Goal: Task Accomplishment & Management: Complete application form

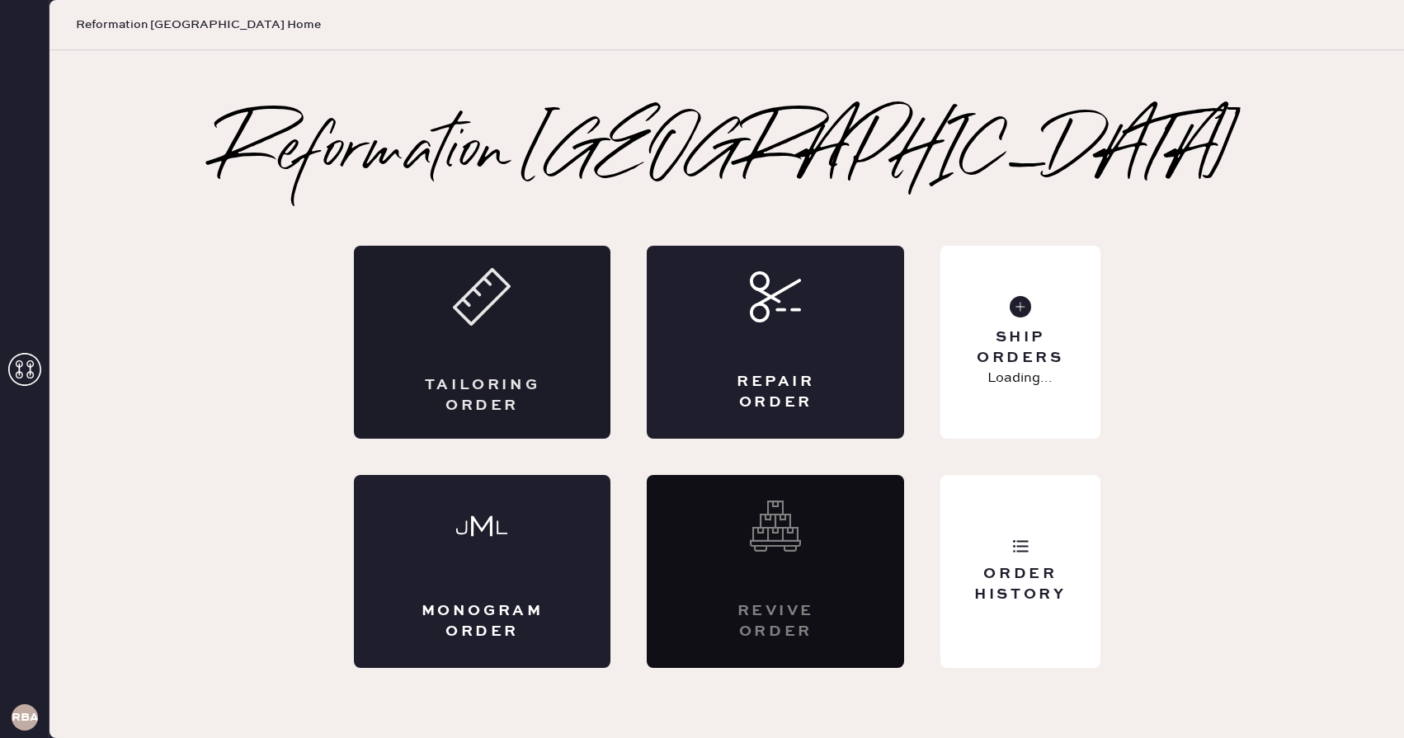
click at [531, 356] on div "Tailoring Order" at bounding box center [482, 342] width 257 height 193
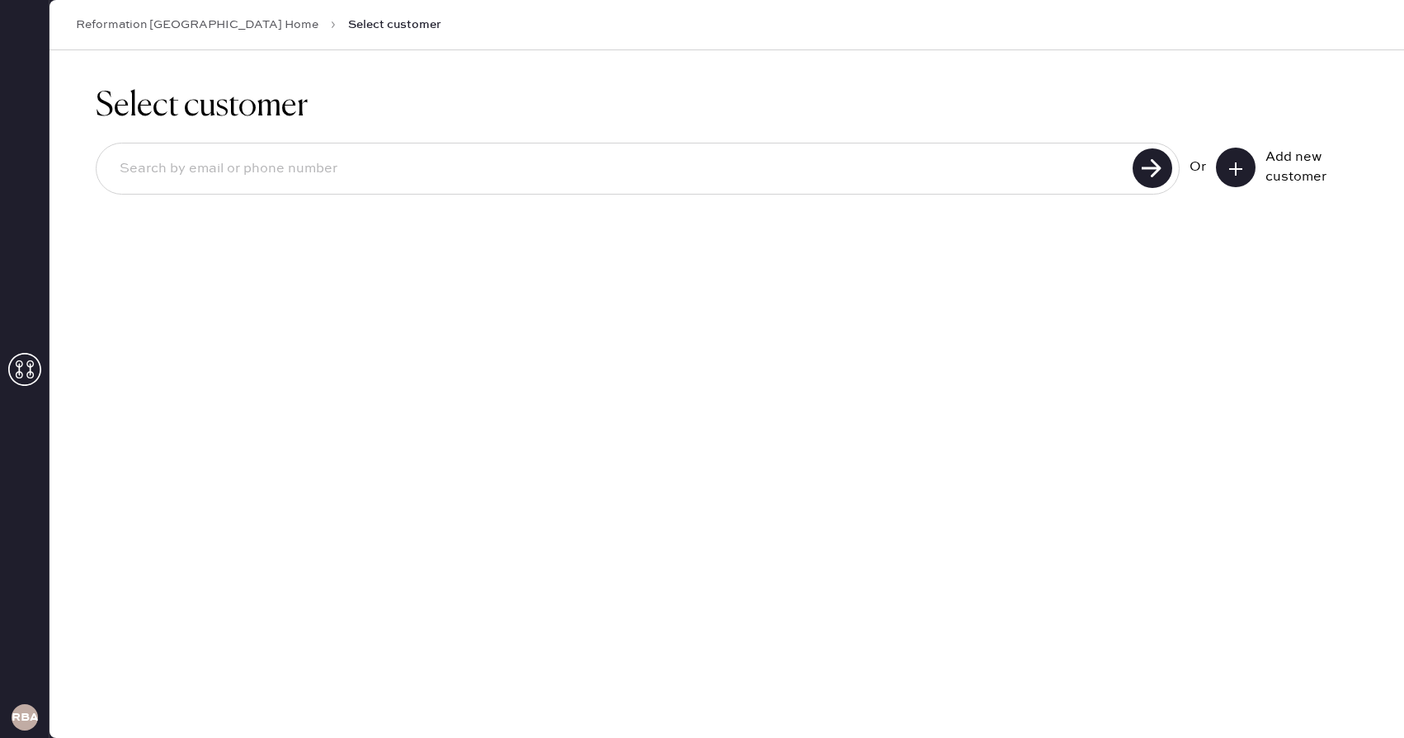
click at [829, 171] on input at bounding box center [616, 169] width 1021 height 38
type input "[EMAIL_ADDRESS][DOMAIN_NAME]"
click at [1155, 163] on use at bounding box center [1153, 169] width 40 height 40
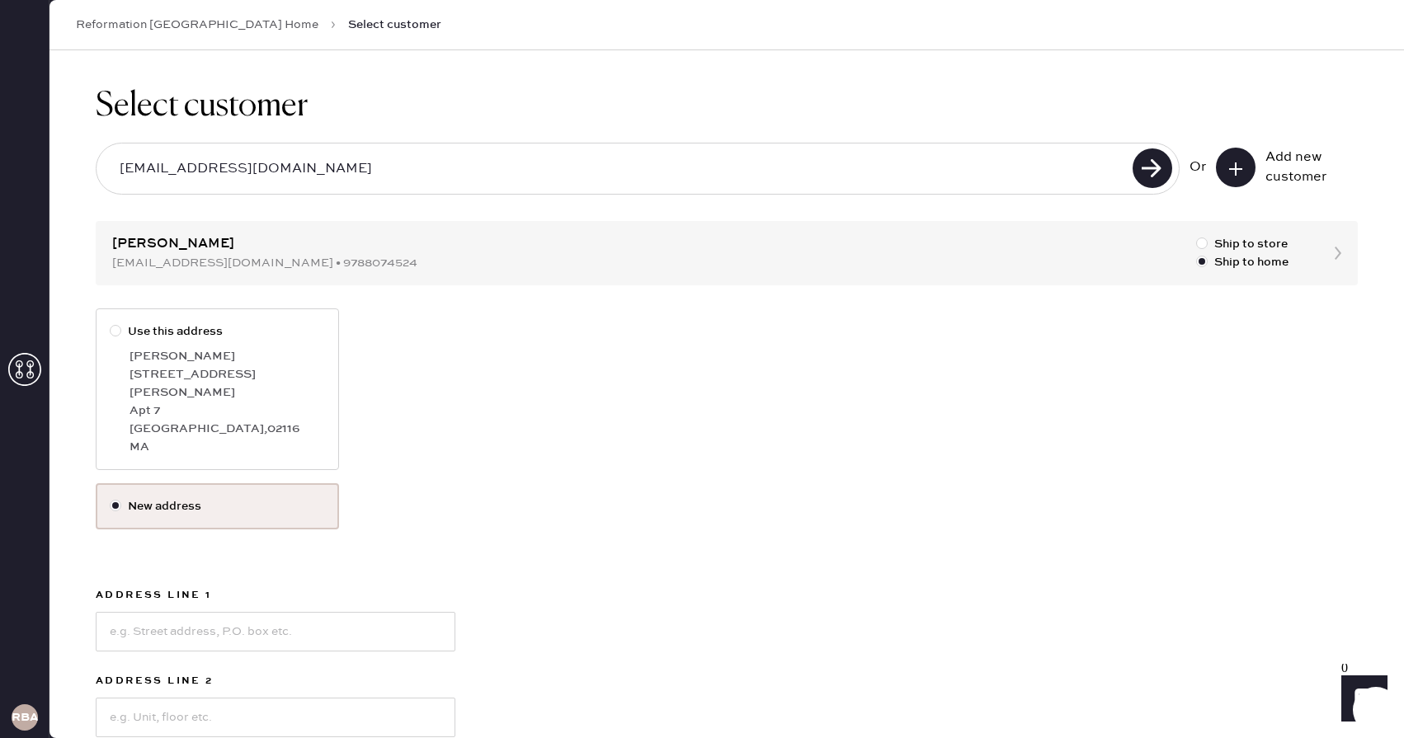
click at [199, 362] on div "[PERSON_NAME]" at bounding box center [228, 356] width 196 height 18
click at [111, 323] on input "Use this address" at bounding box center [110, 323] width 1 height 1
radio input "true"
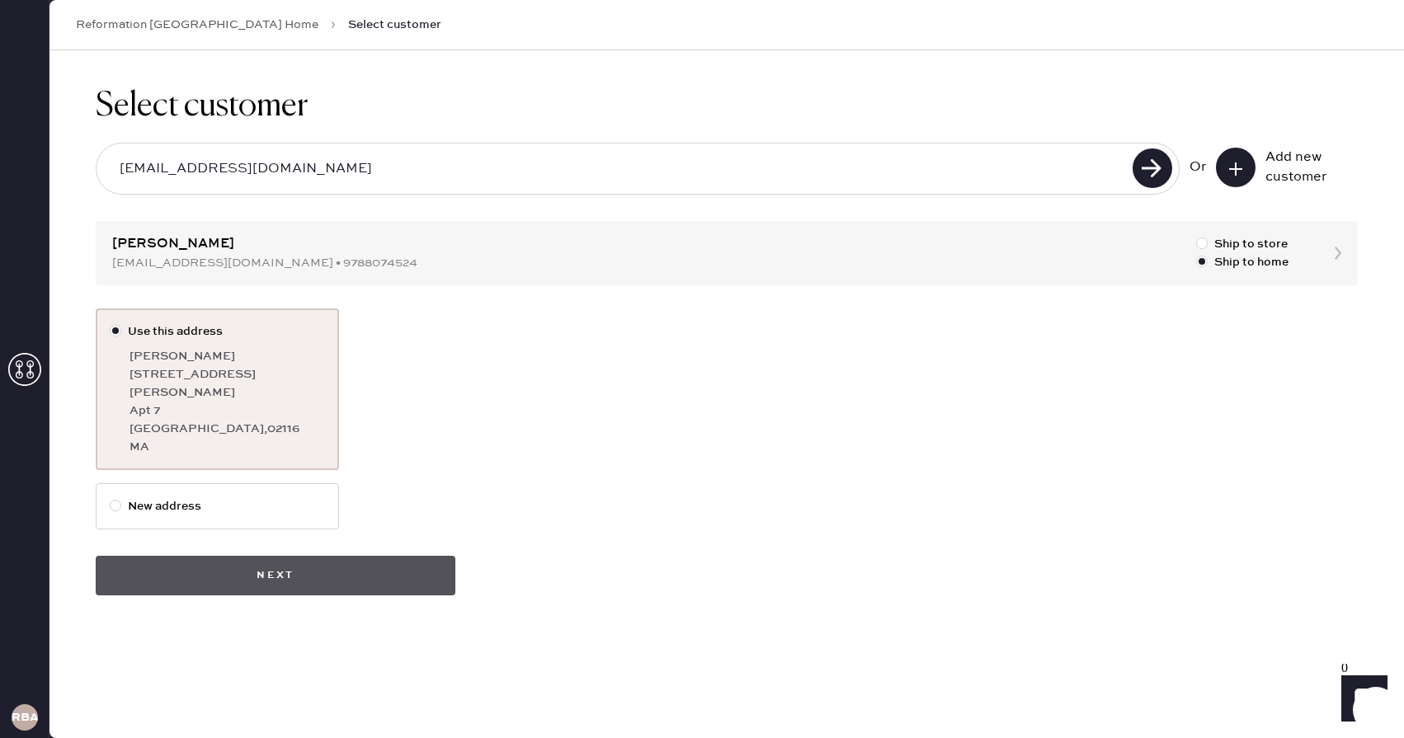
click at [376, 562] on button "Next" at bounding box center [276, 576] width 360 height 40
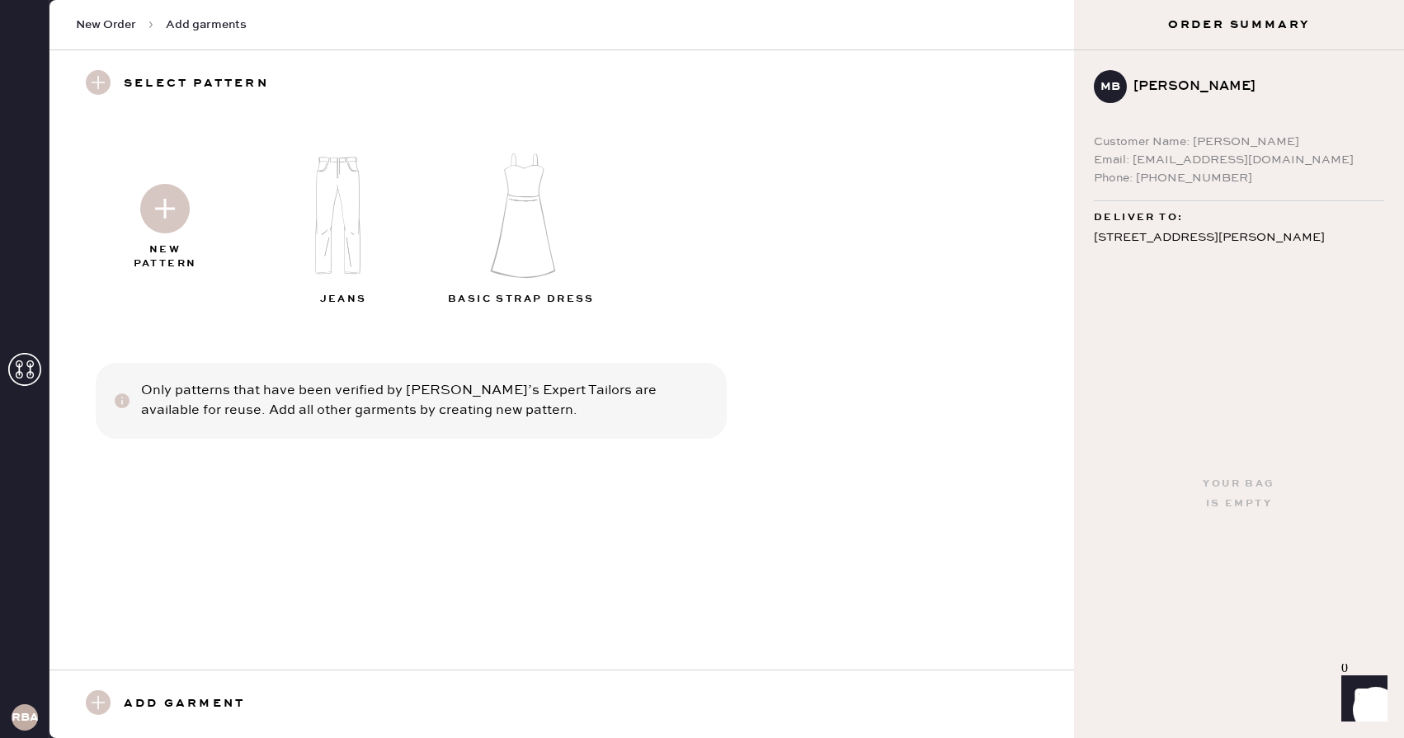
click at [169, 238] on div at bounding box center [165, 205] width 178 height 83
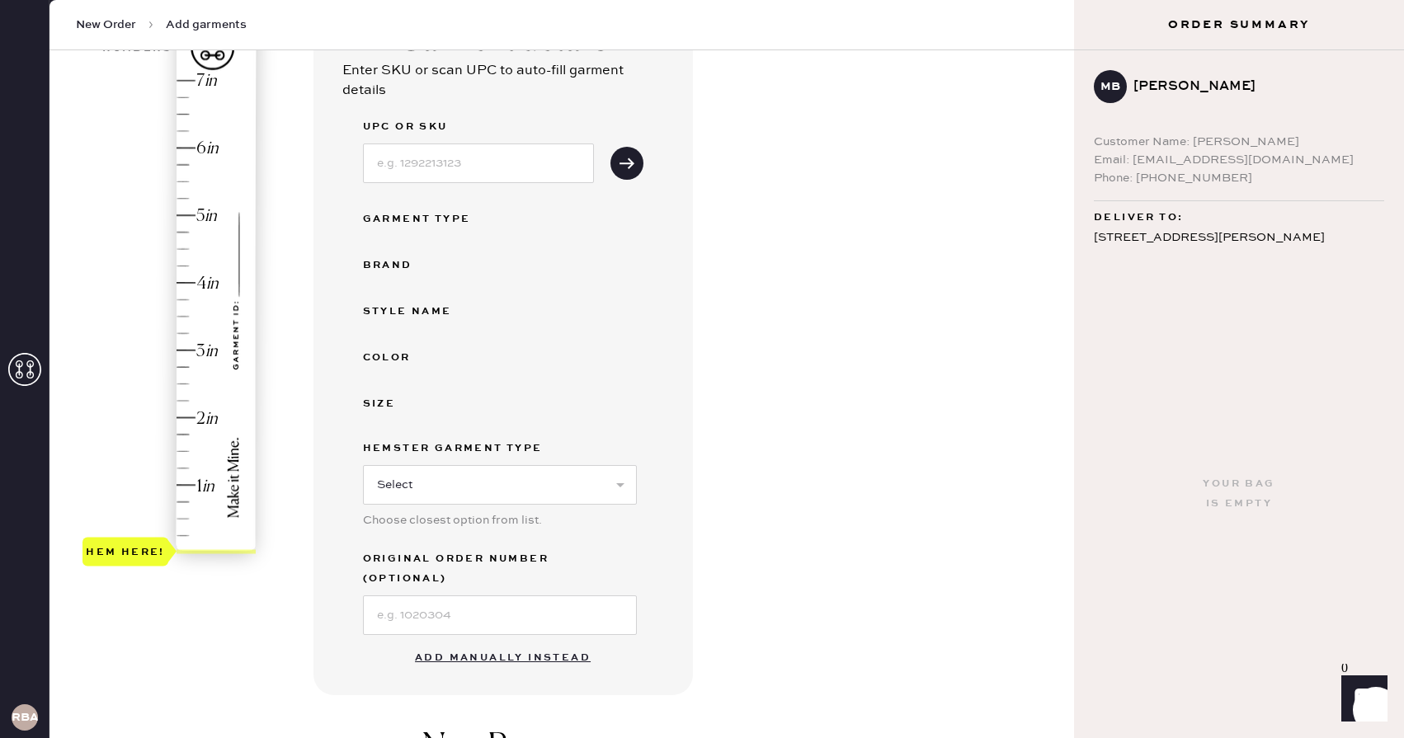
scroll to position [166, 0]
click at [523, 641] on button "Add manually instead" at bounding box center [503, 655] width 196 height 33
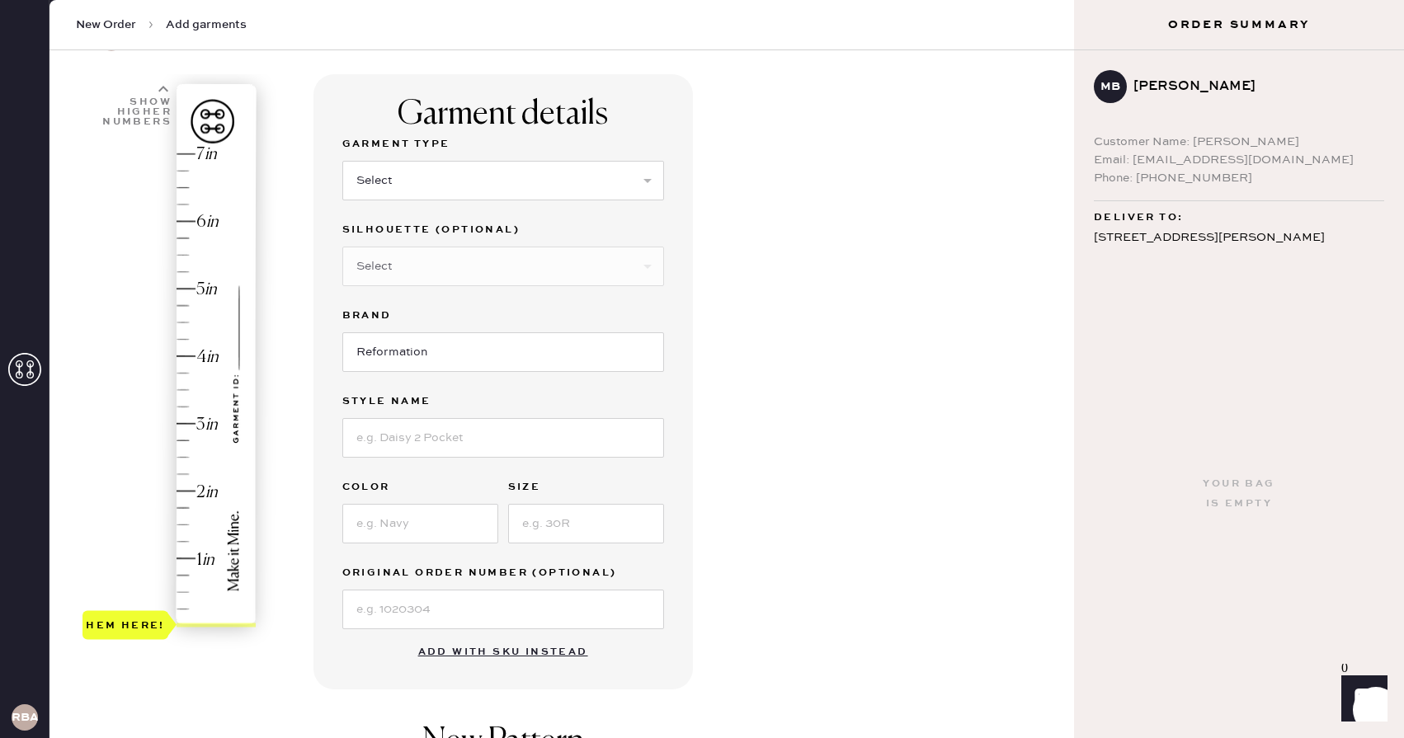
scroll to position [89, 0]
click at [634, 181] on select "Select Basic Skirt Jeans Leggings Pants Shorts Basic Sleeved Dress Basic Sleeve…" at bounding box center [503, 182] width 322 height 40
select select "2"
click at [342, 162] on select "Select Basic Skirt Jeans Leggings Pants Shorts Basic Sleeved Dress Basic Sleeve…" at bounding box center [503, 182] width 322 height 40
click at [506, 426] on input at bounding box center [503, 439] width 322 height 40
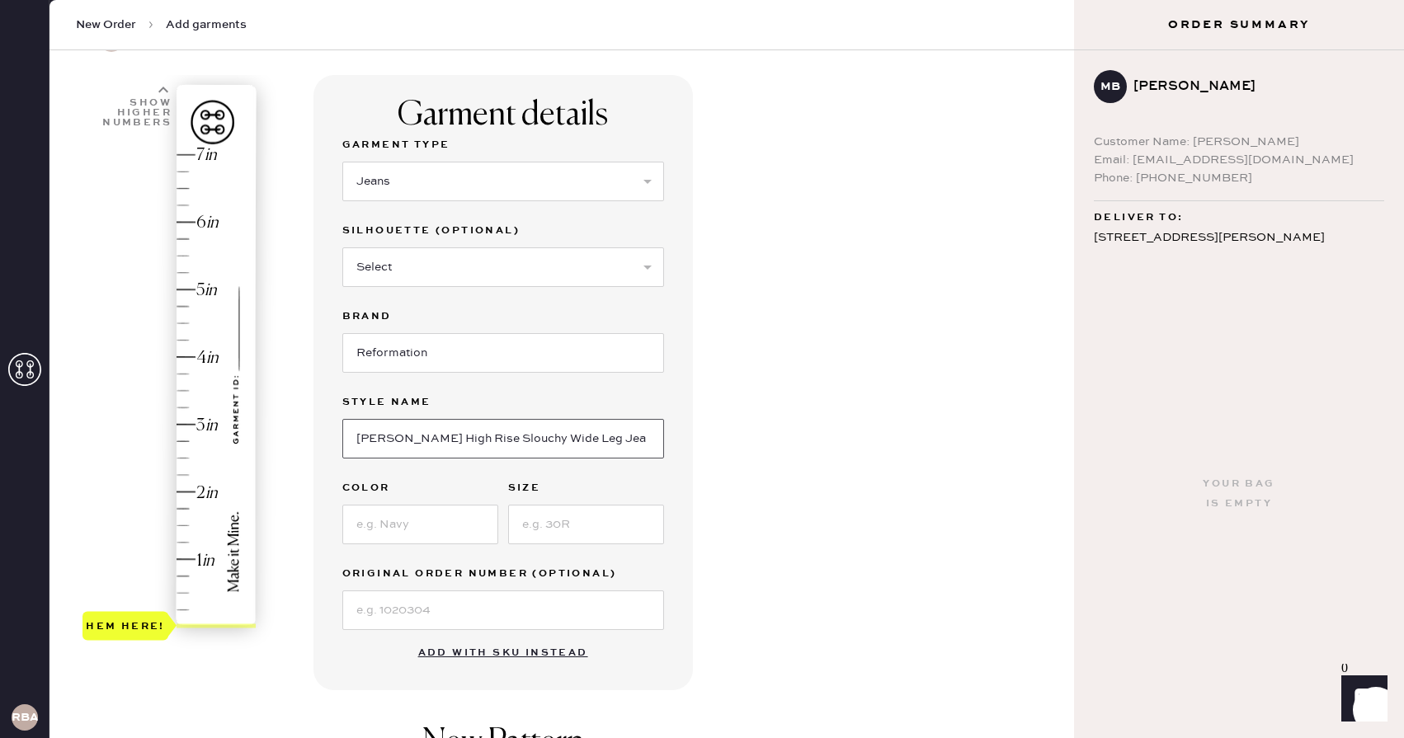
click at [540, 438] on input "Cary High Rise Slouchy Wide Leg Jeans" at bounding box center [503, 439] width 322 height 40
type input "Cary High Rise Slouchy Straight Leg Jeans"
click at [733, 456] on div "Garment details Garment Type Select Basic Skirt Jeans Leggings Pants Shorts Bas…" at bounding box center [687, 543] width 747 height 937
click at [428, 526] on input at bounding box center [420, 525] width 156 height 40
type input "[US_STATE]"
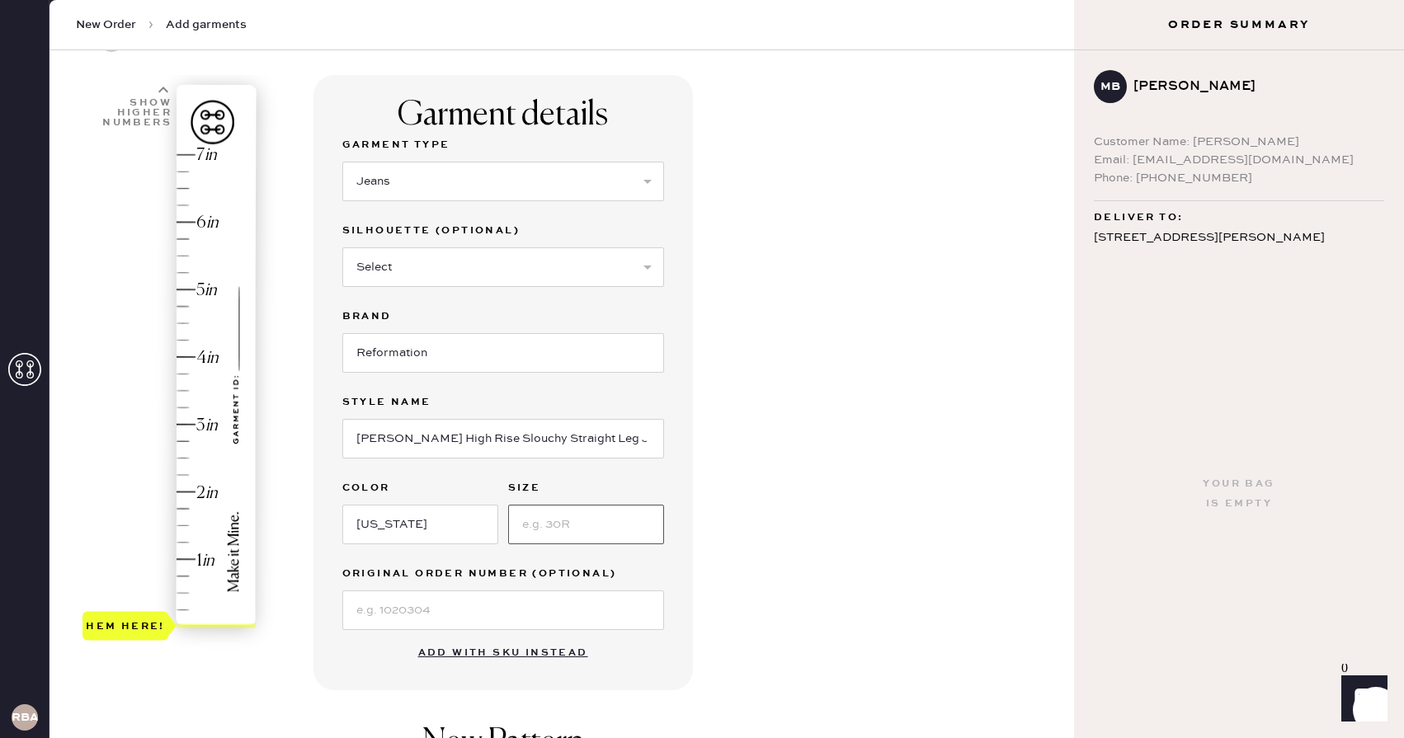
click at [559, 511] on input at bounding box center [586, 525] width 156 height 40
type input "23"
click at [878, 329] on div "Garment details Garment Type Select Basic Skirt Jeans Leggings Pants Shorts Bas…" at bounding box center [687, 543] width 747 height 937
type input "2.75"
click at [185, 444] on div "Hem here!" at bounding box center [171, 391] width 176 height 487
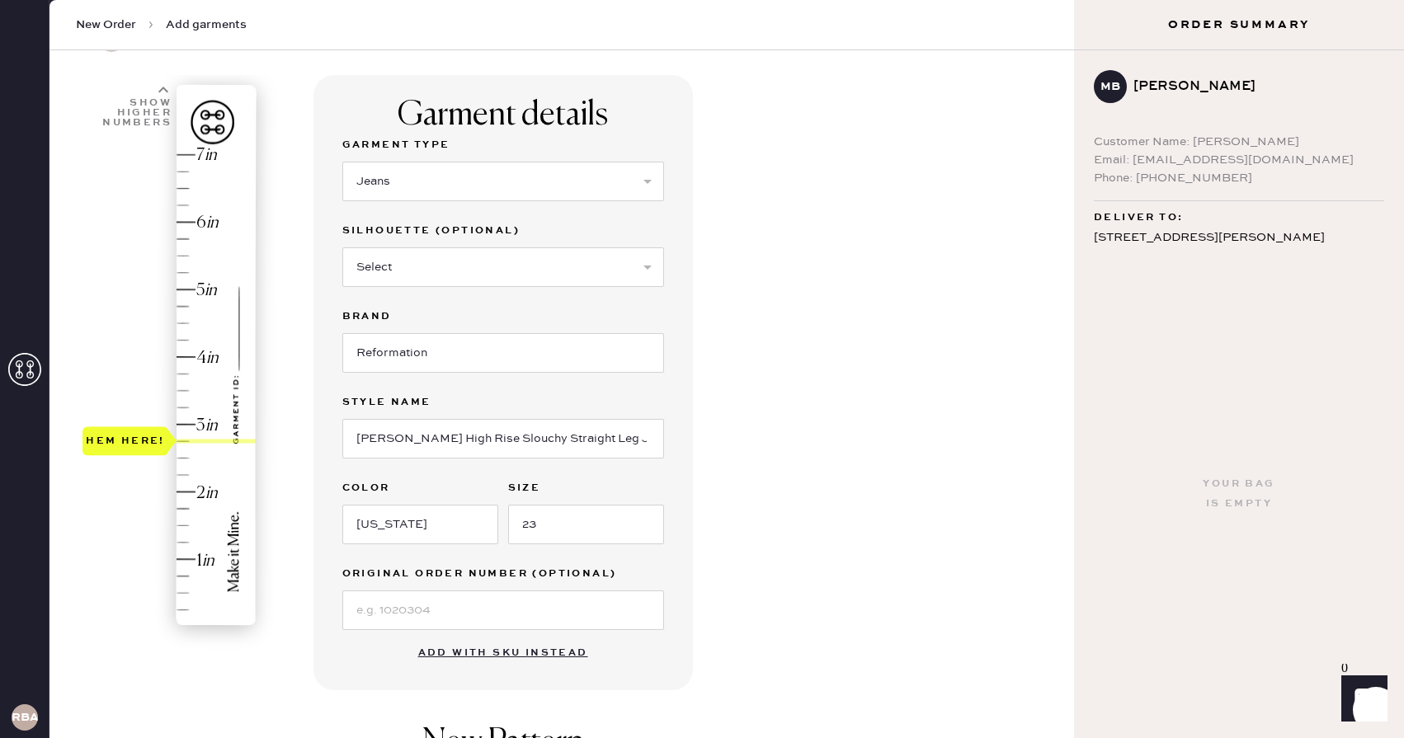
click at [743, 387] on div "Garment details Garment Type Select Basic Skirt Jeans Leggings Pants Shorts Bas…" at bounding box center [687, 543] width 747 height 937
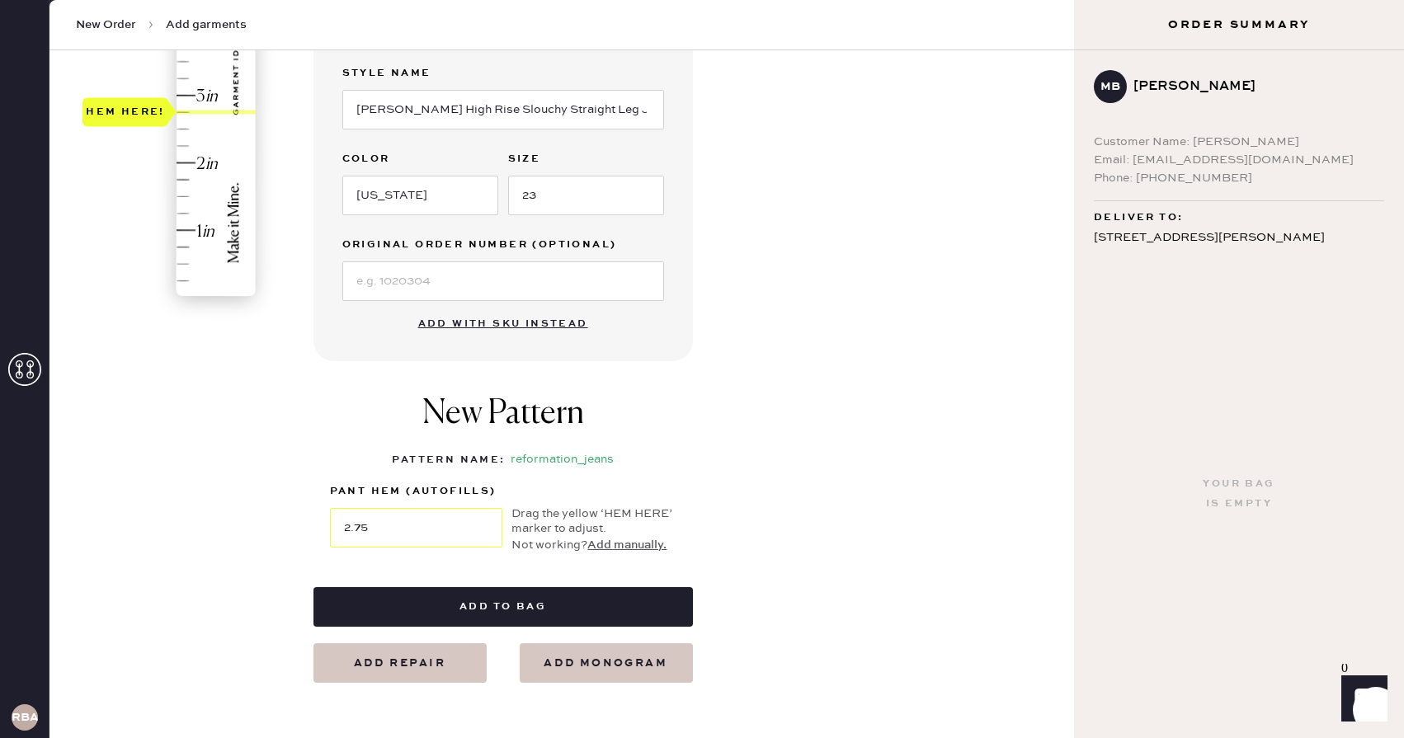
scroll to position [434, 0]
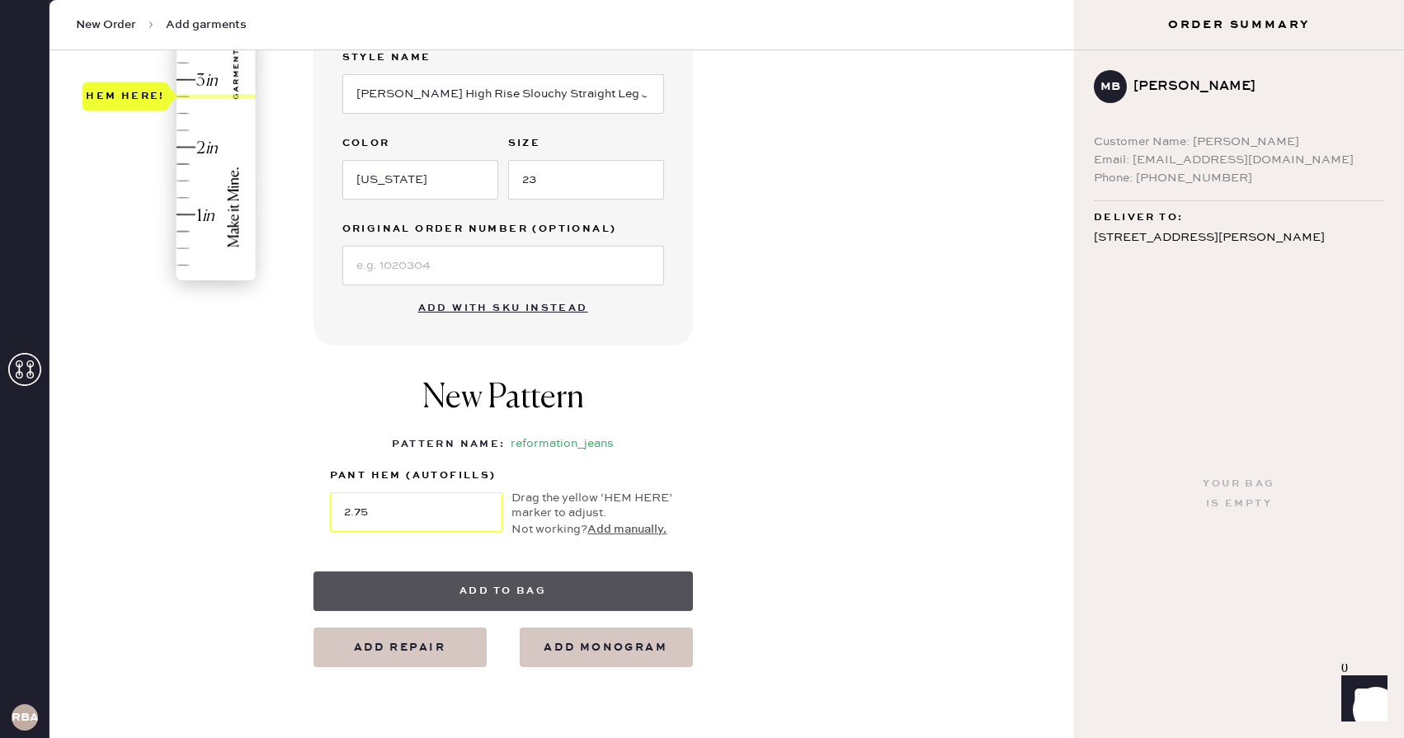
click at [616, 587] on button "Add to bag" at bounding box center [504, 592] width 380 height 40
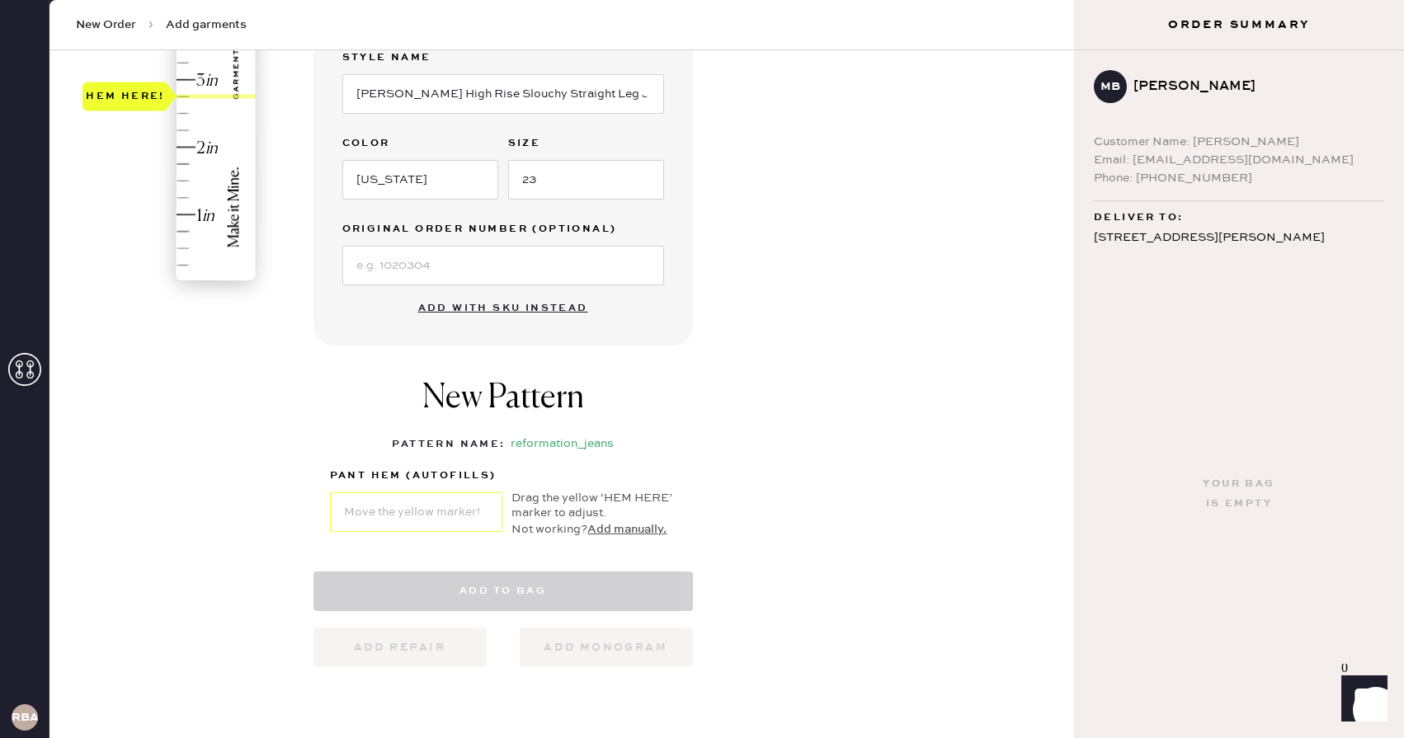
select select "2"
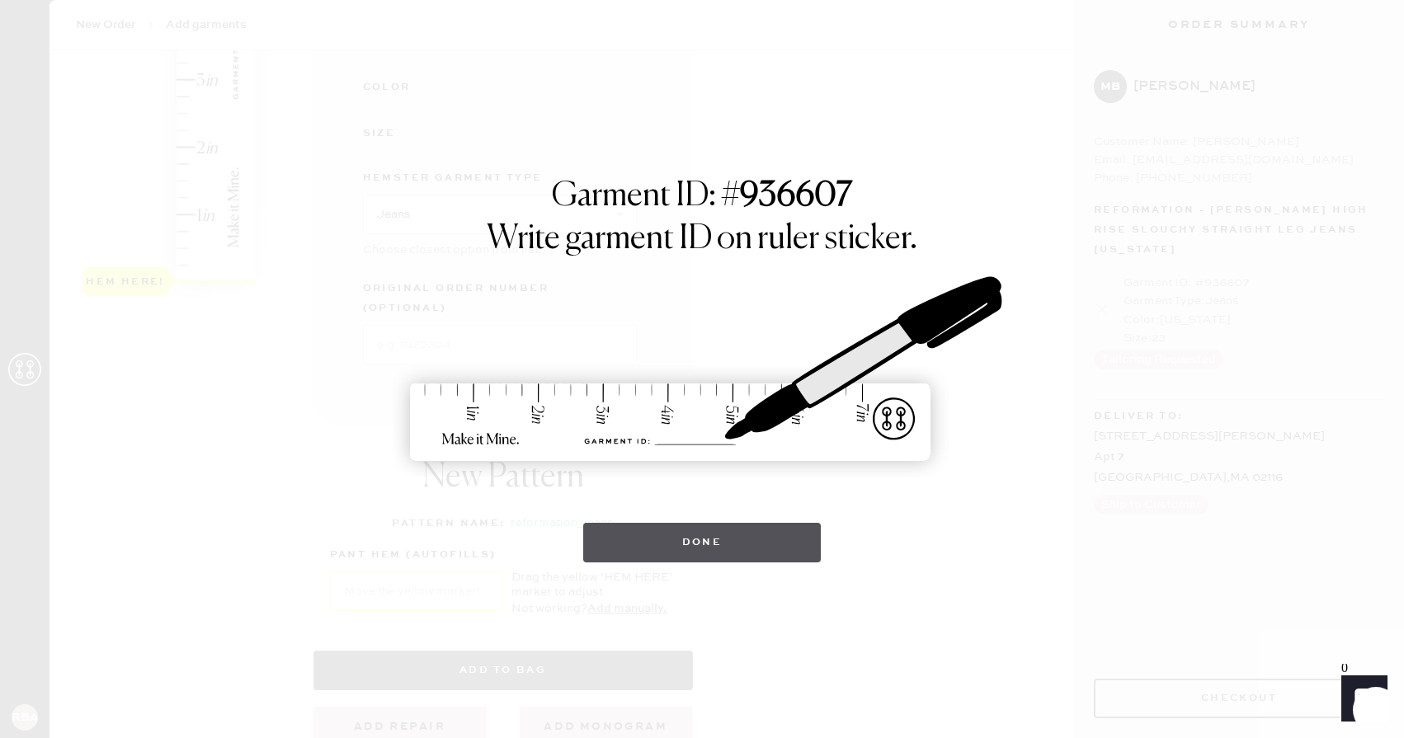
click at [755, 545] on button "Done" at bounding box center [702, 543] width 238 height 40
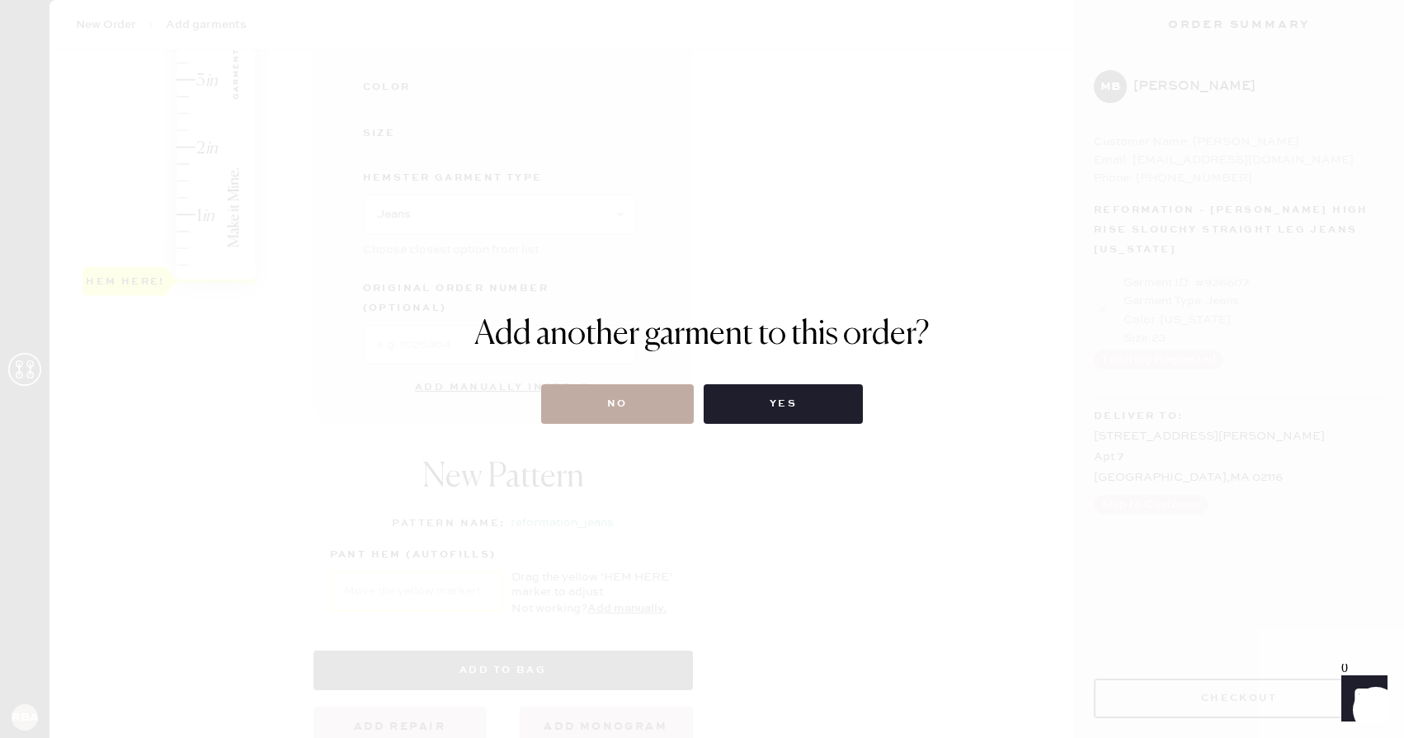
click at [664, 407] on button "No" at bounding box center [617, 404] width 153 height 40
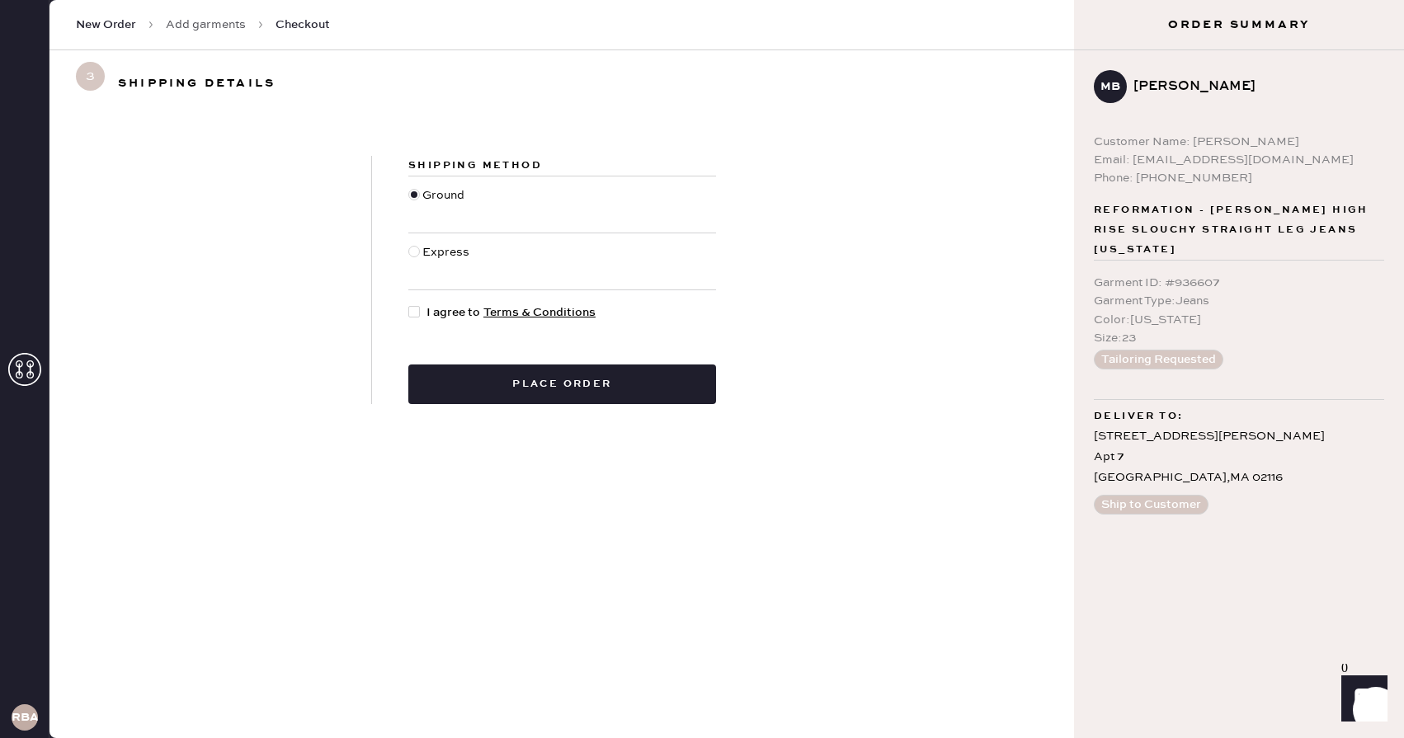
click at [420, 311] on div at bounding box center [417, 313] width 18 height 18
click at [409, 304] on input "I agree to Terms & Conditions" at bounding box center [408, 304] width 1 height 1
checkbox input "true"
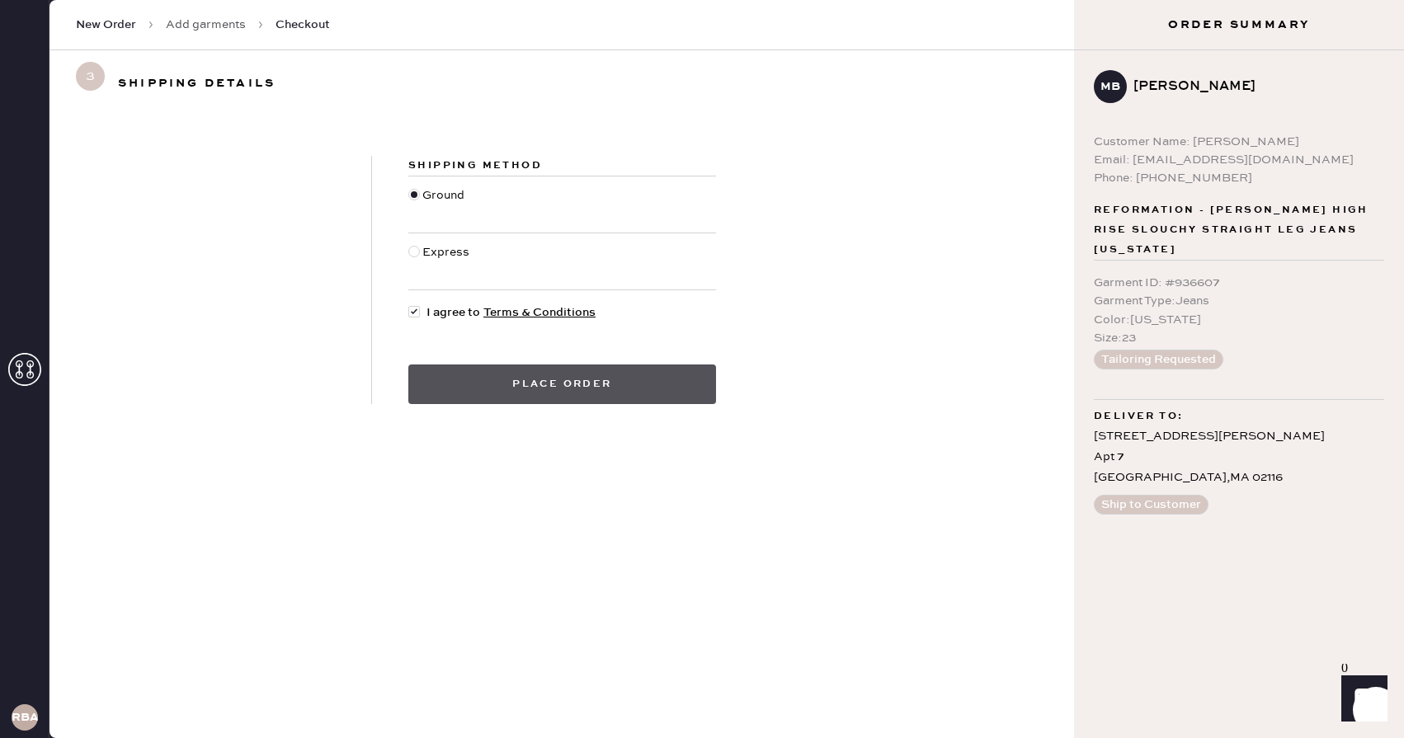
click at [561, 393] on button "Place order" at bounding box center [562, 385] width 308 height 40
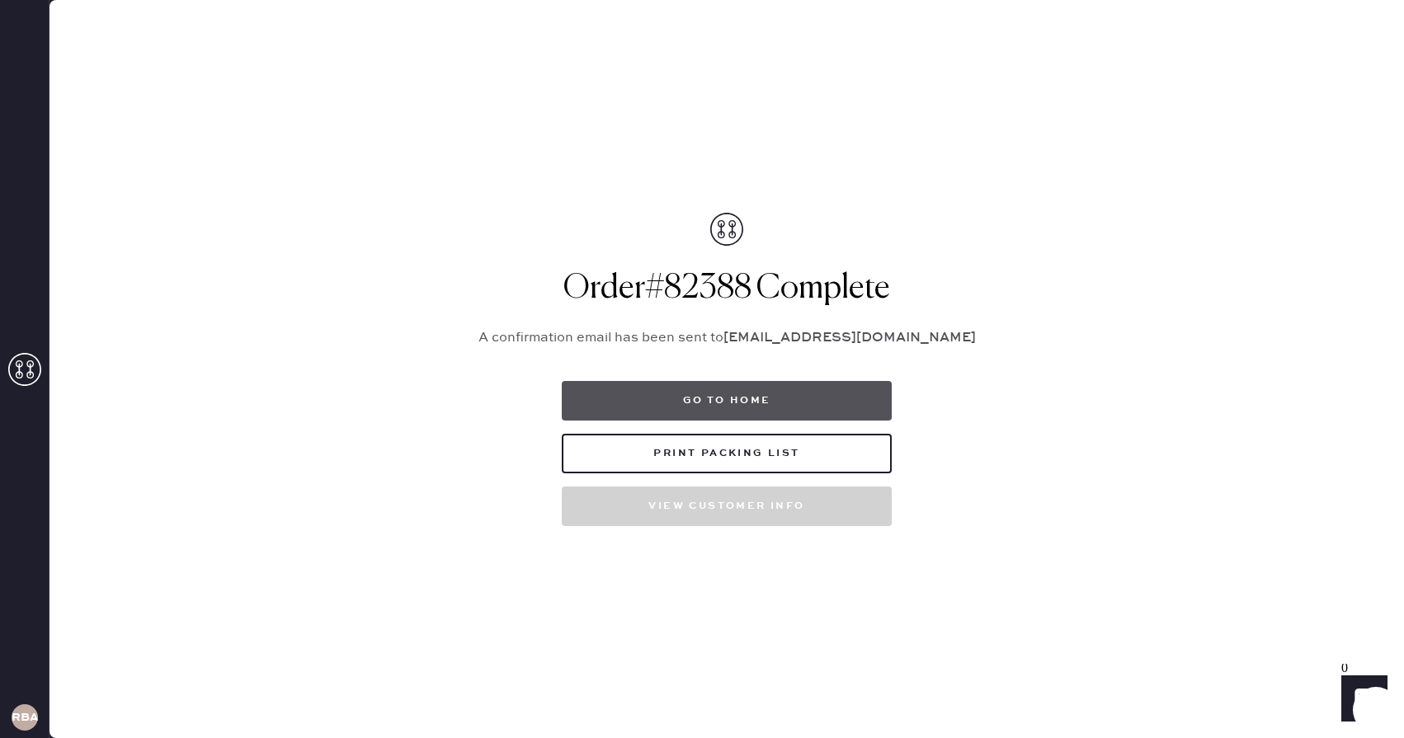
click at [776, 398] on button "Go to home" at bounding box center [727, 401] width 330 height 40
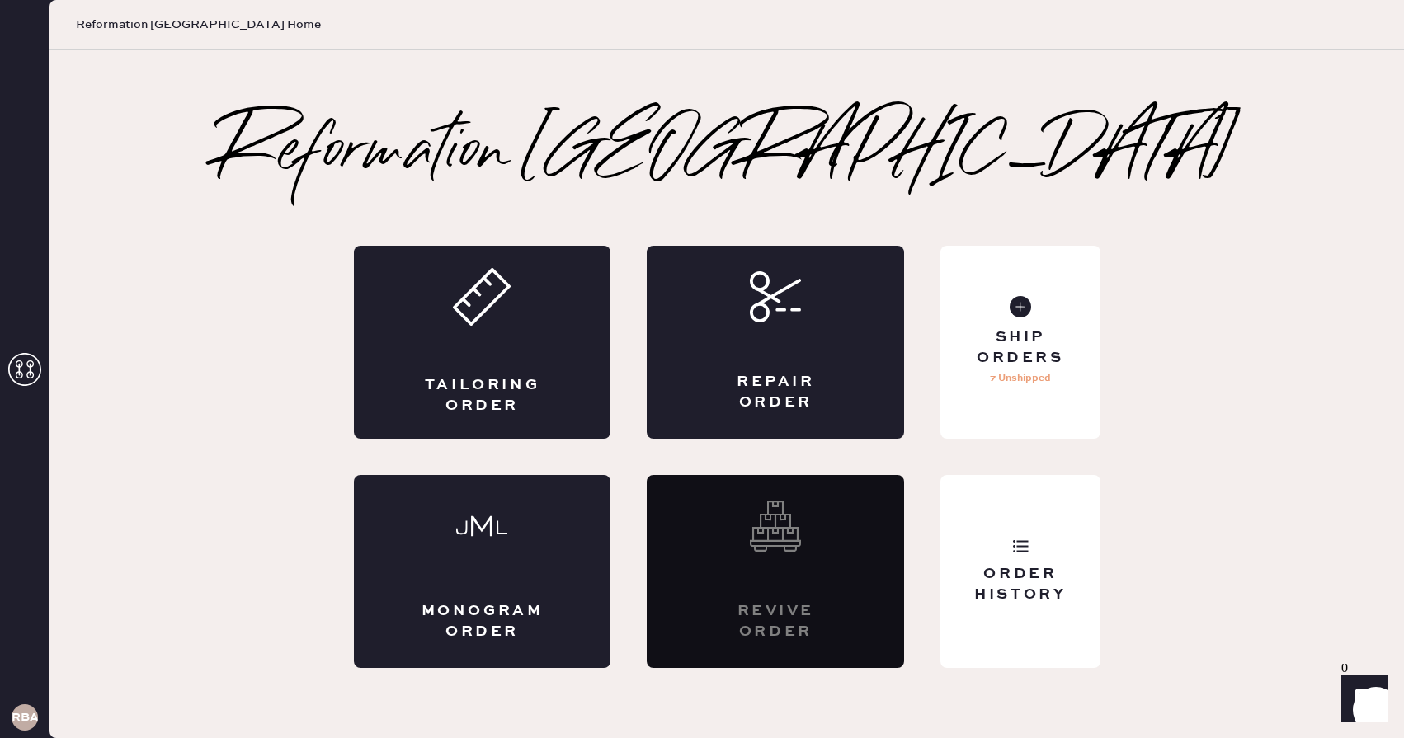
click at [1212, 281] on div "Reformation Boston Tailoring Order Repair Order Monogram Order Revive order Ord…" at bounding box center [727, 394] width 1355 height 548
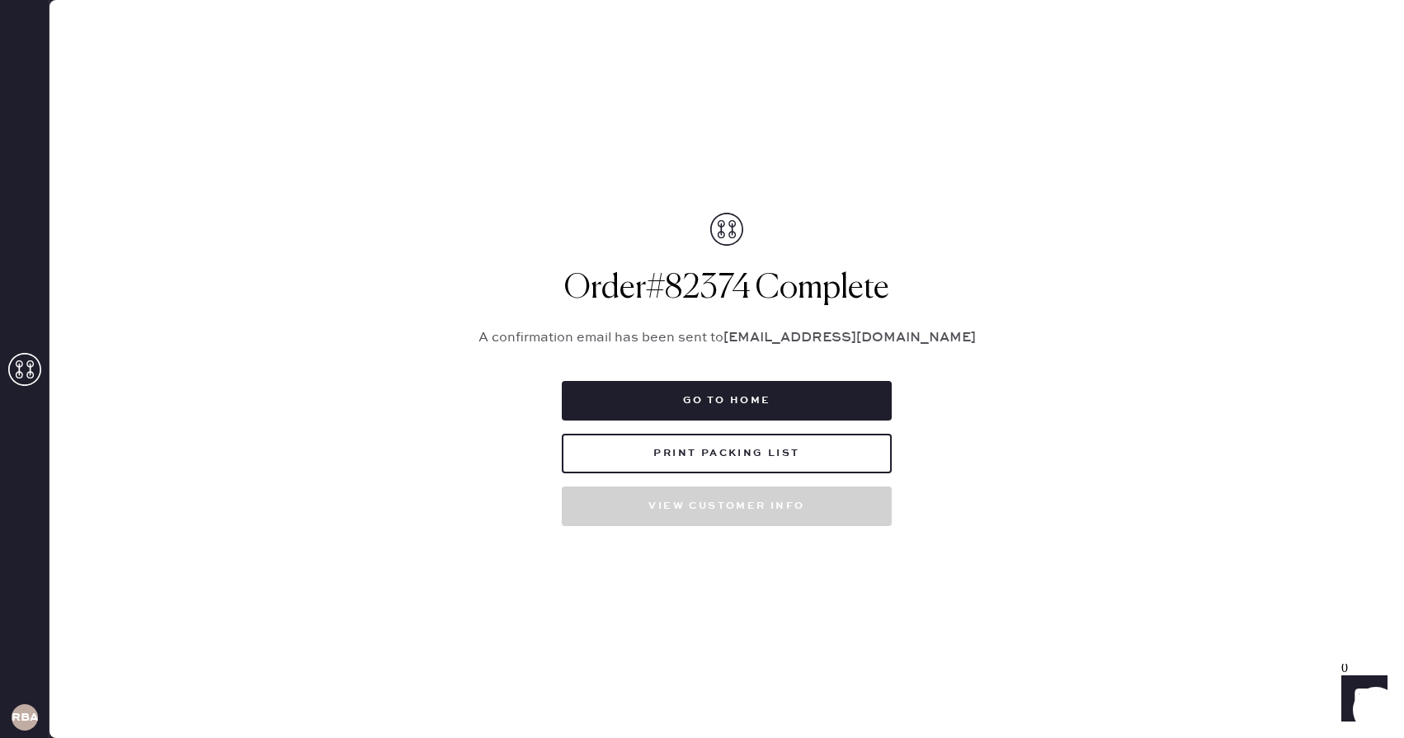
click at [19, 370] on use at bounding box center [24, 369] width 33 height 33
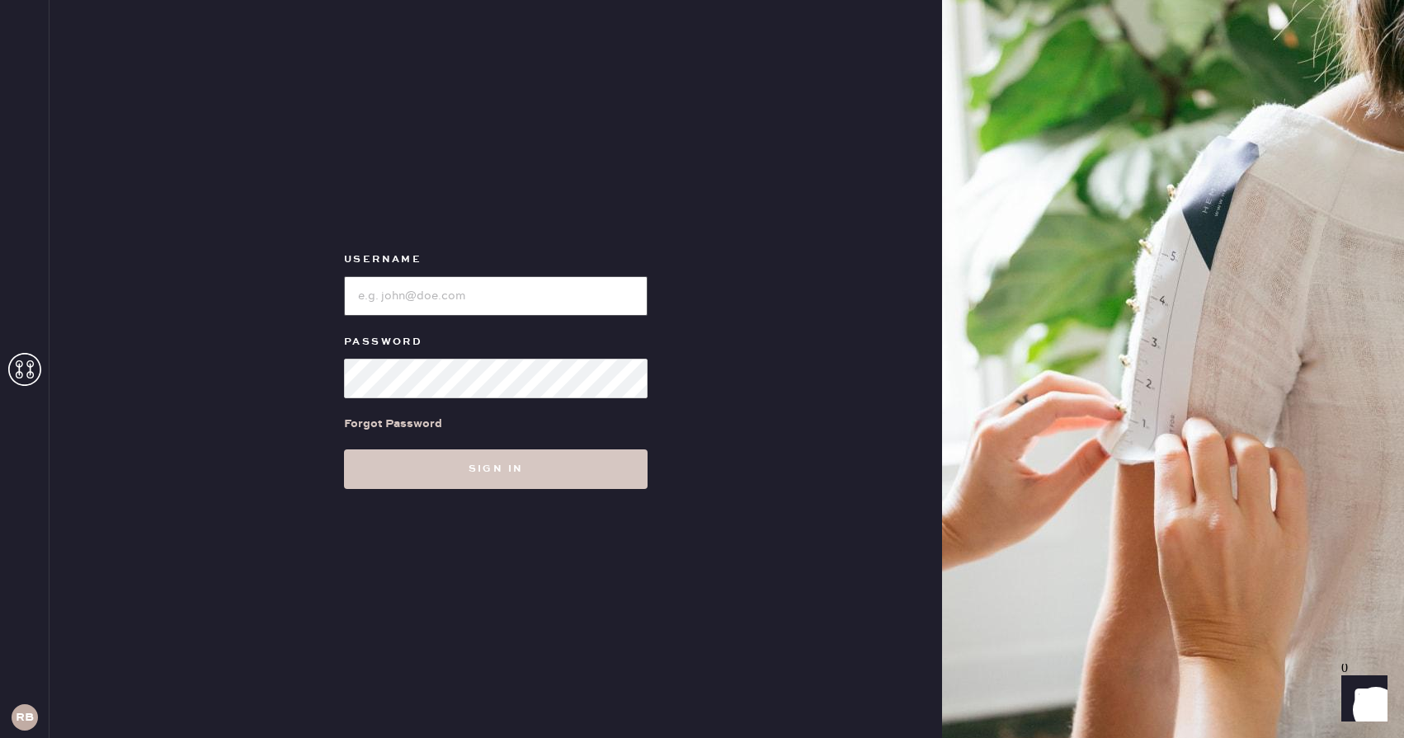
type input "Reformationboston"
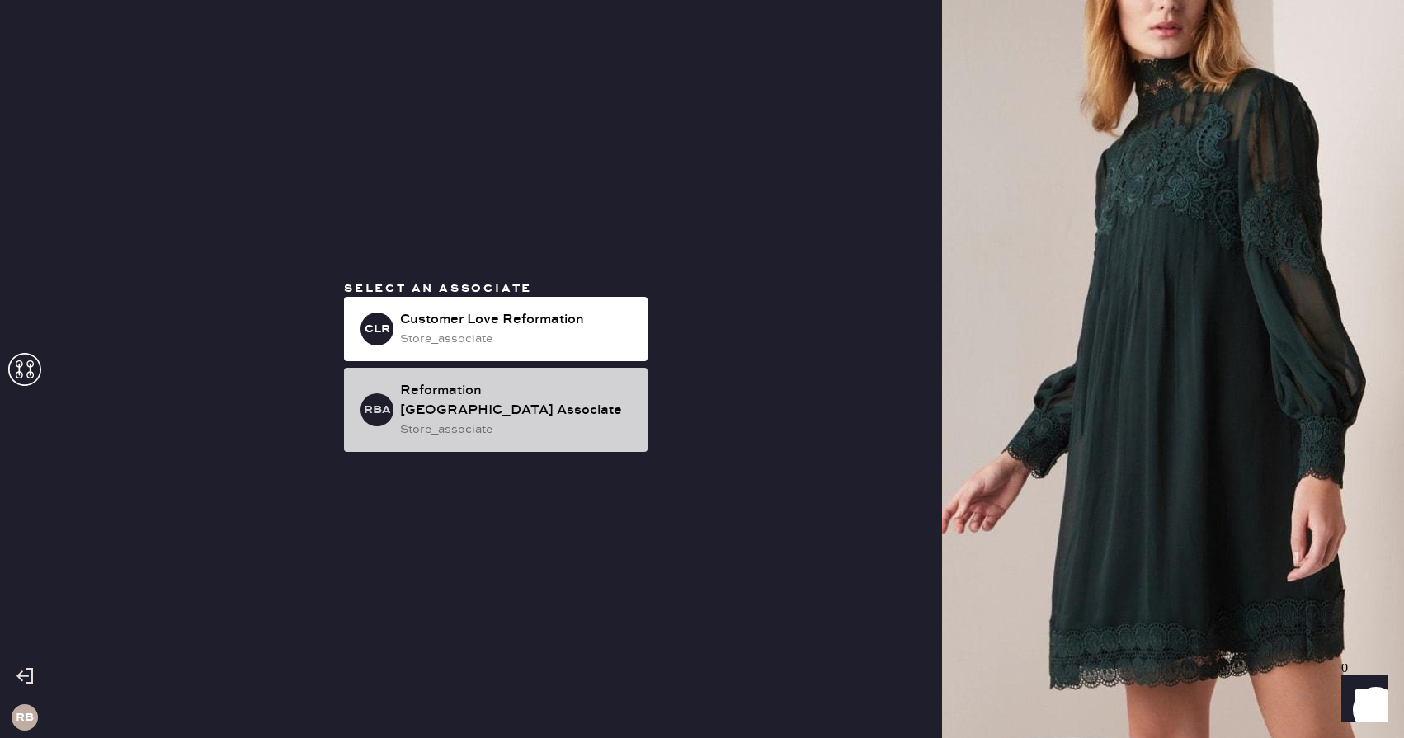
click at [539, 426] on div "store_associate" at bounding box center [517, 430] width 234 height 18
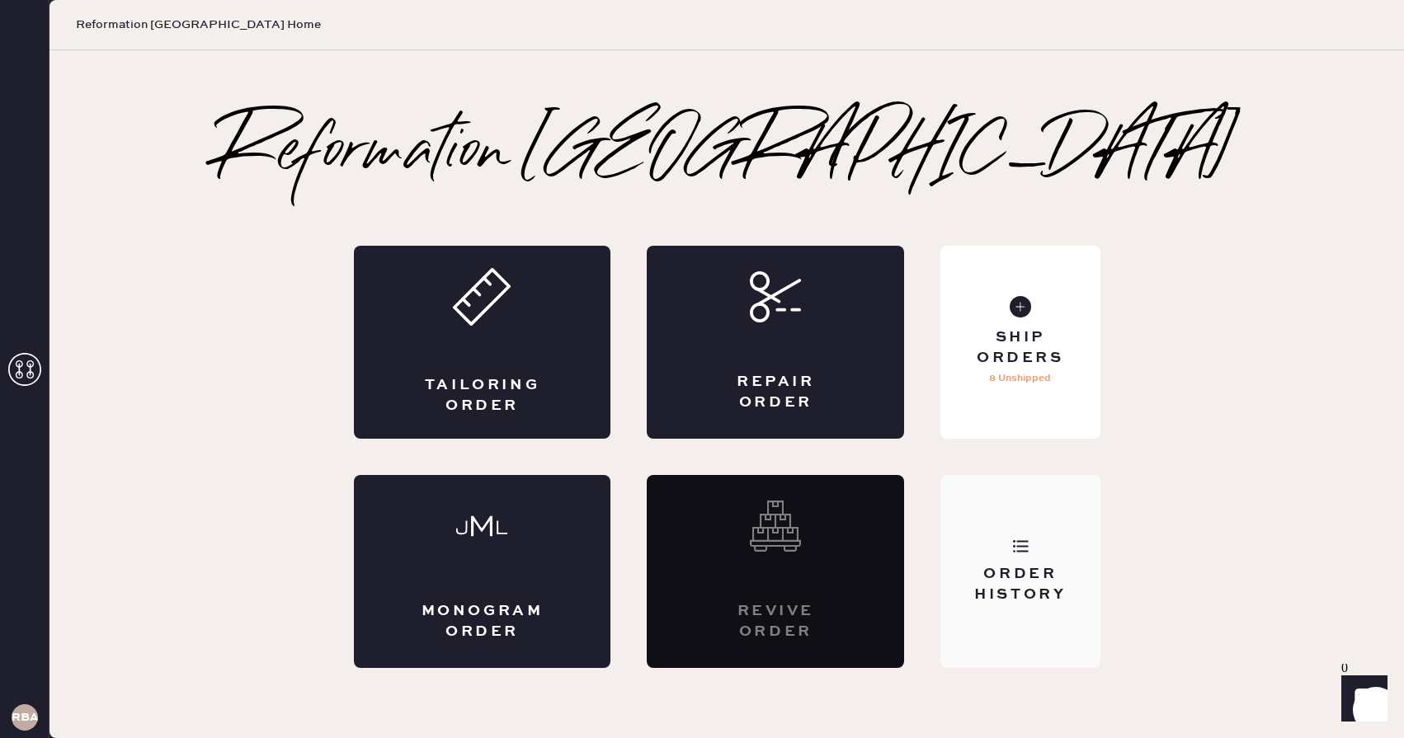
click at [1068, 595] on div "Order History" at bounding box center [1020, 584] width 133 height 41
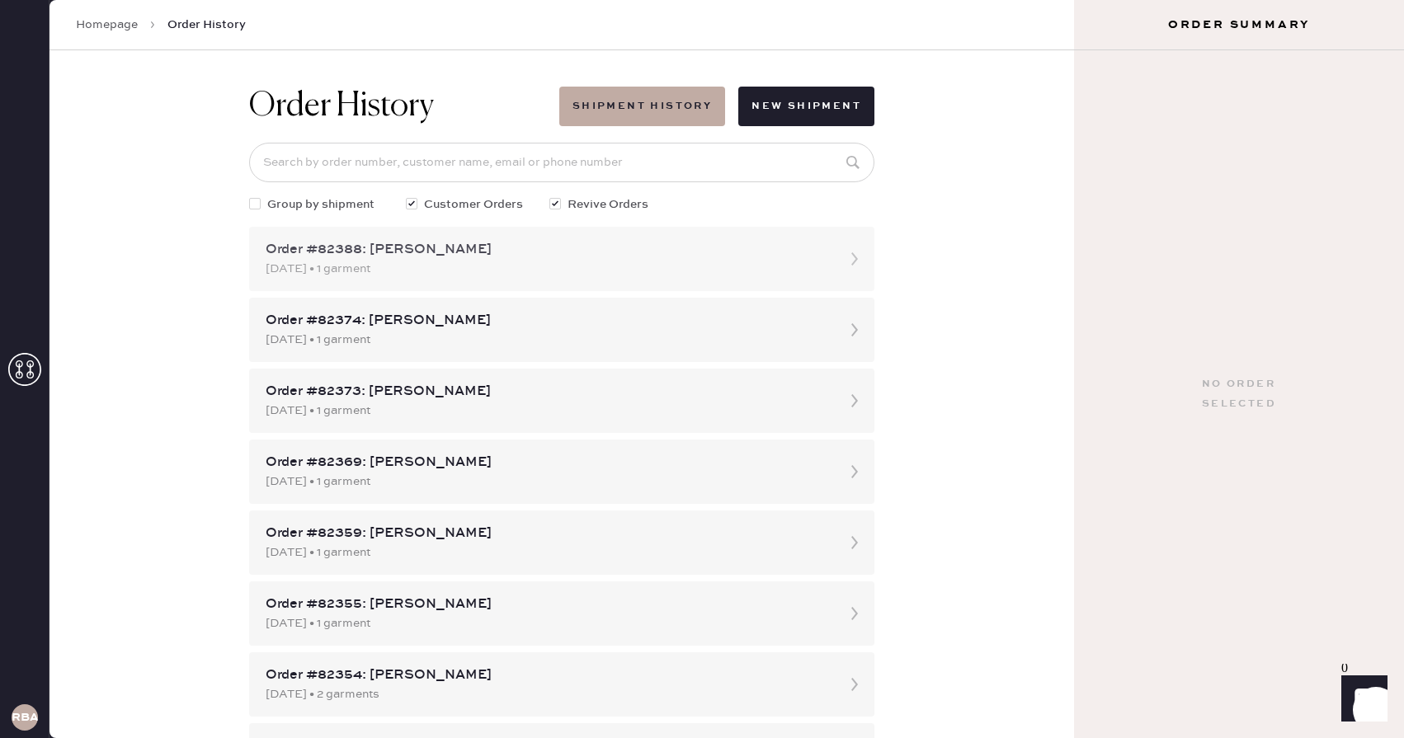
click at [555, 259] on div "Order #82388: [PERSON_NAME]" at bounding box center [547, 250] width 563 height 20
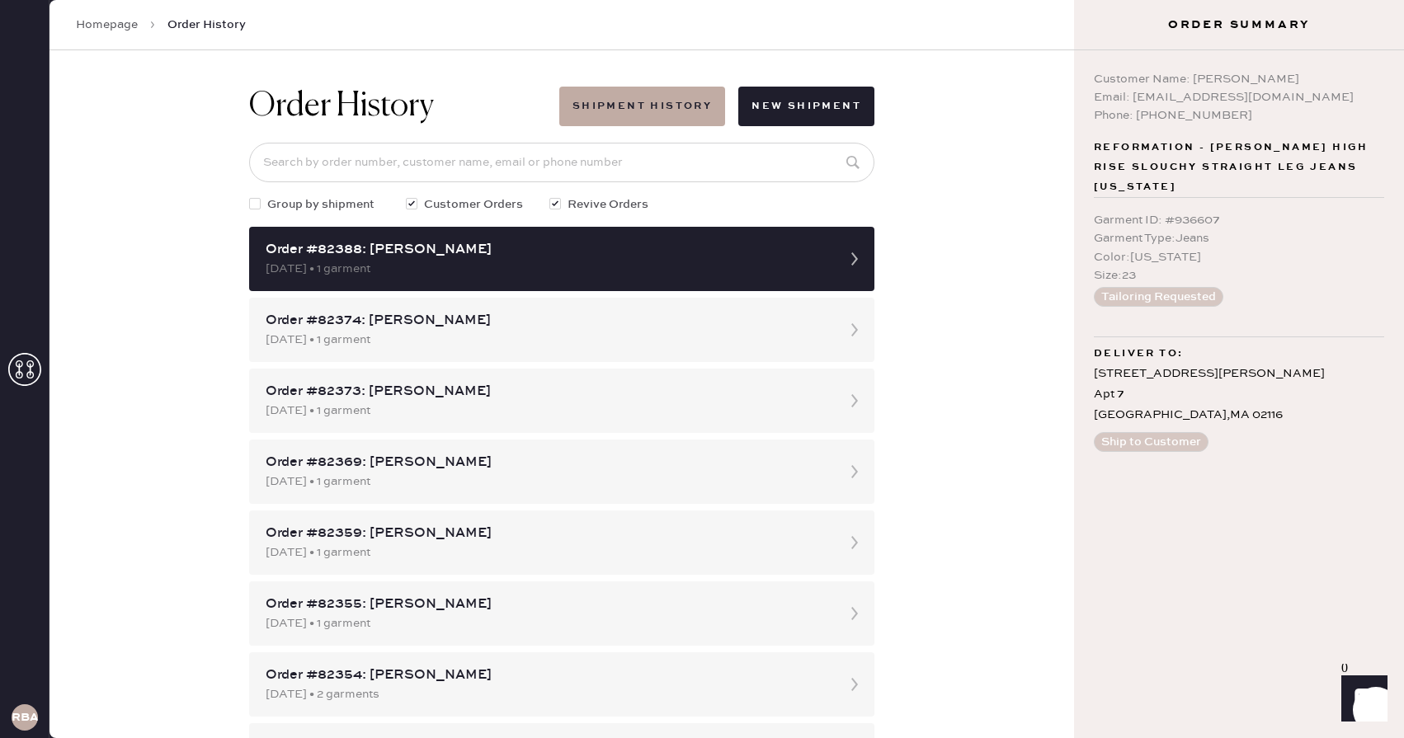
drag, startPoint x: 1192, startPoint y: 81, endPoint x: 1301, endPoint y: 78, distance: 108.9
click at [1301, 78] on div "Customer Name: [PERSON_NAME]" at bounding box center [1239, 79] width 290 height 18
copy div "[PERSON_NAME]"
click at [1299, 200] on div "Garment ID : # 936607 Garment Type : Jeans Color : [US_STATE] Size : 23 Tailori…" at bounding box center [1239, 259] width 290 height 122
drag, startPoint x: 1134, startPoint y: 99, endPoint x: 1277, endPoint y: 89, distance: 143.9
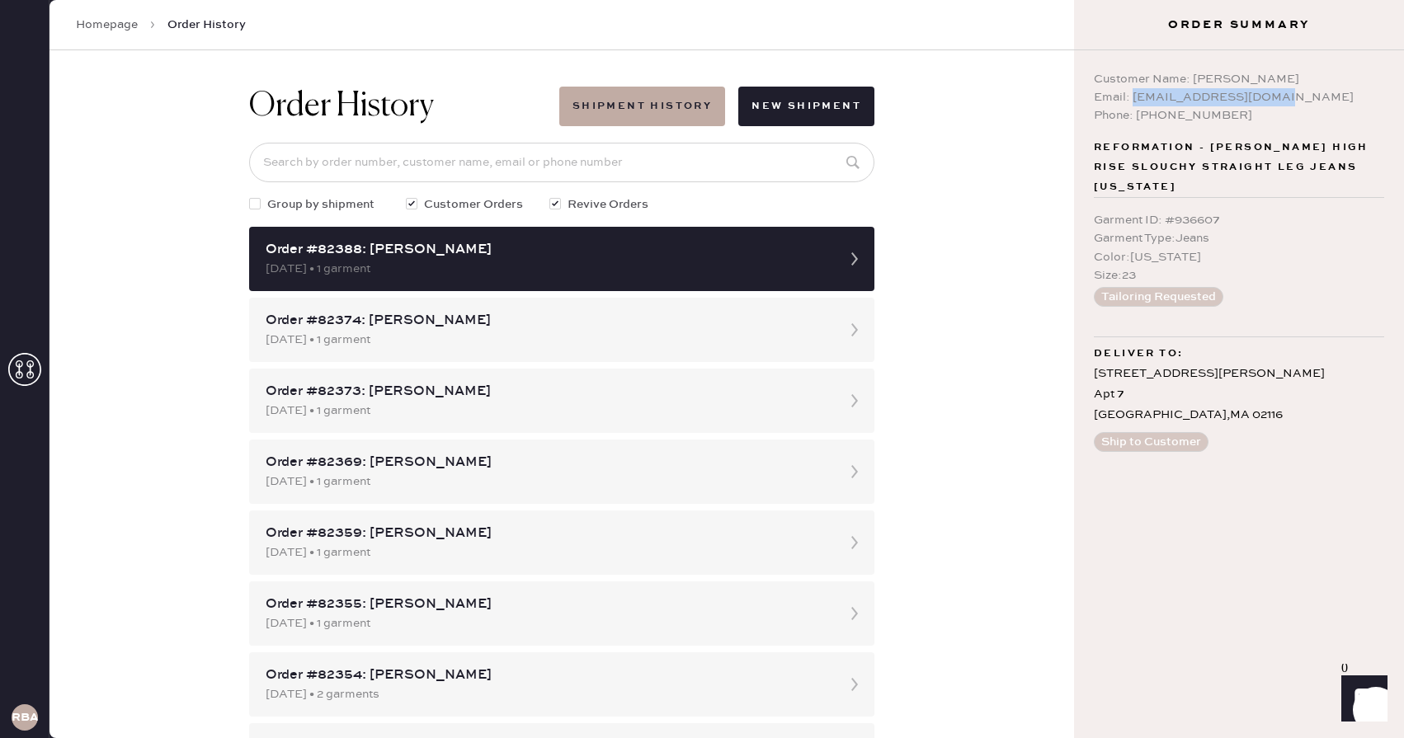
click at [1277, 89] on div "Email: [EMAIL_ADDRESS][DOMAIN_NAME]" at bounding box center [1239, 97] width 290 height 18
copy div "[EMAIL_ADDRESS][DOMAIN_NAME]"
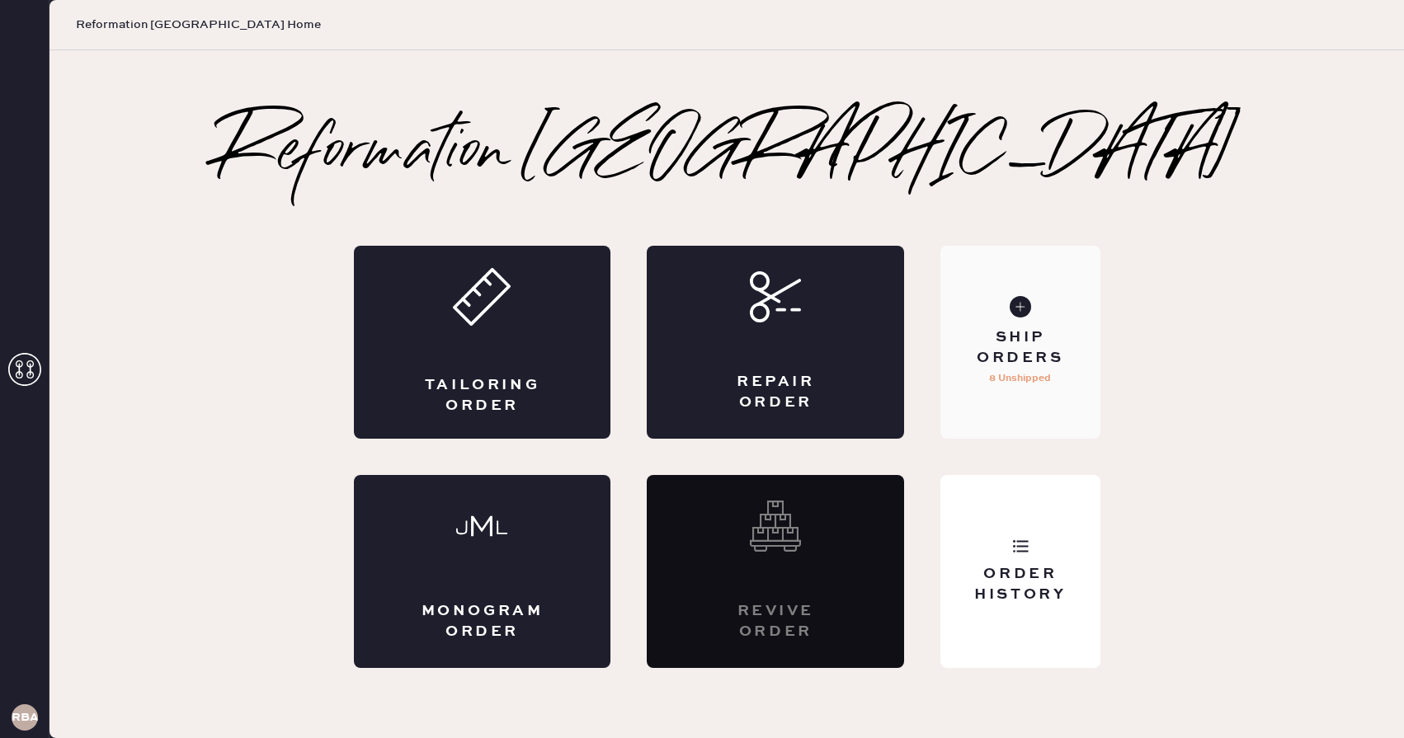
click at [1044, 361] on div "Ship Orders" at bounding box center [1020, 348] width 133 height 41
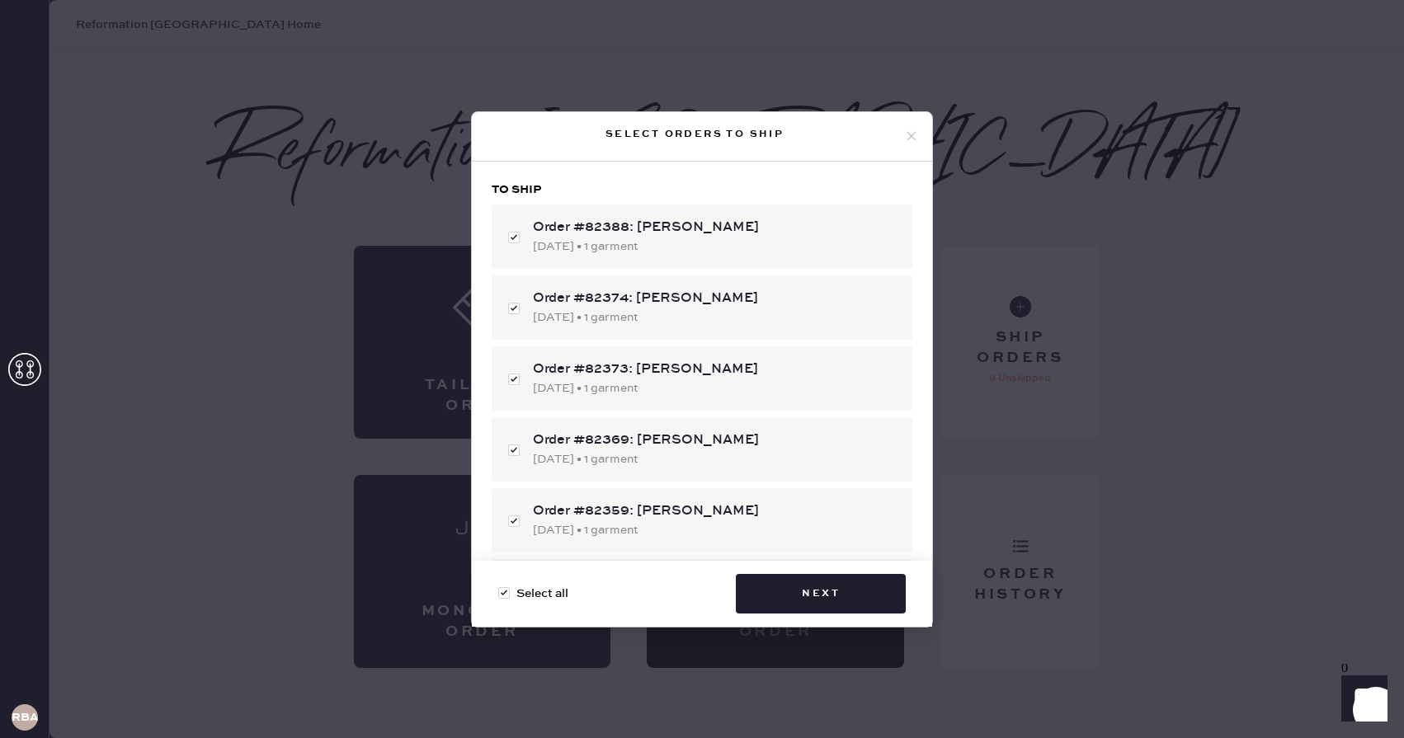
click at [904, 139] on icon at bounding box center [911, 136] width 15 height 15
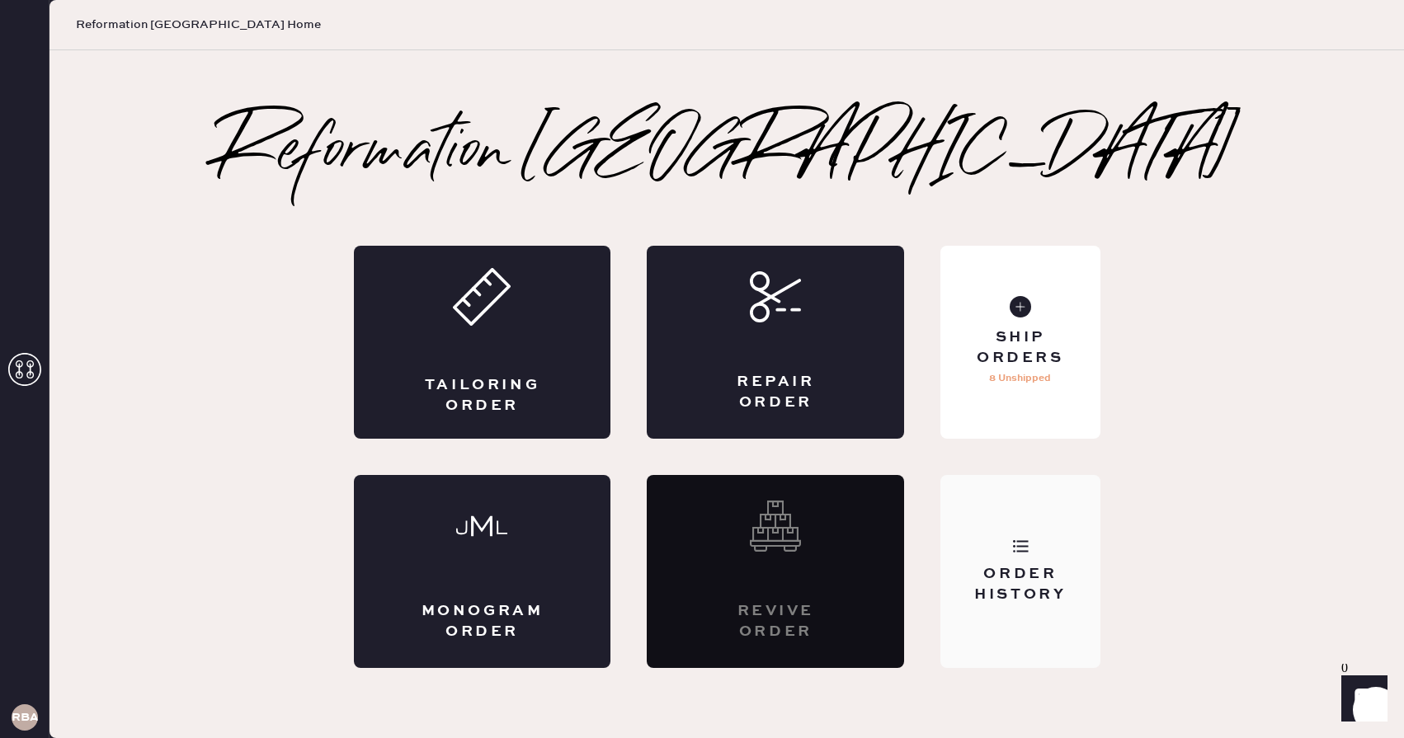
click at [1068, 599] on div "Order History" at bounding box center [1020, 584] width 133 height 41
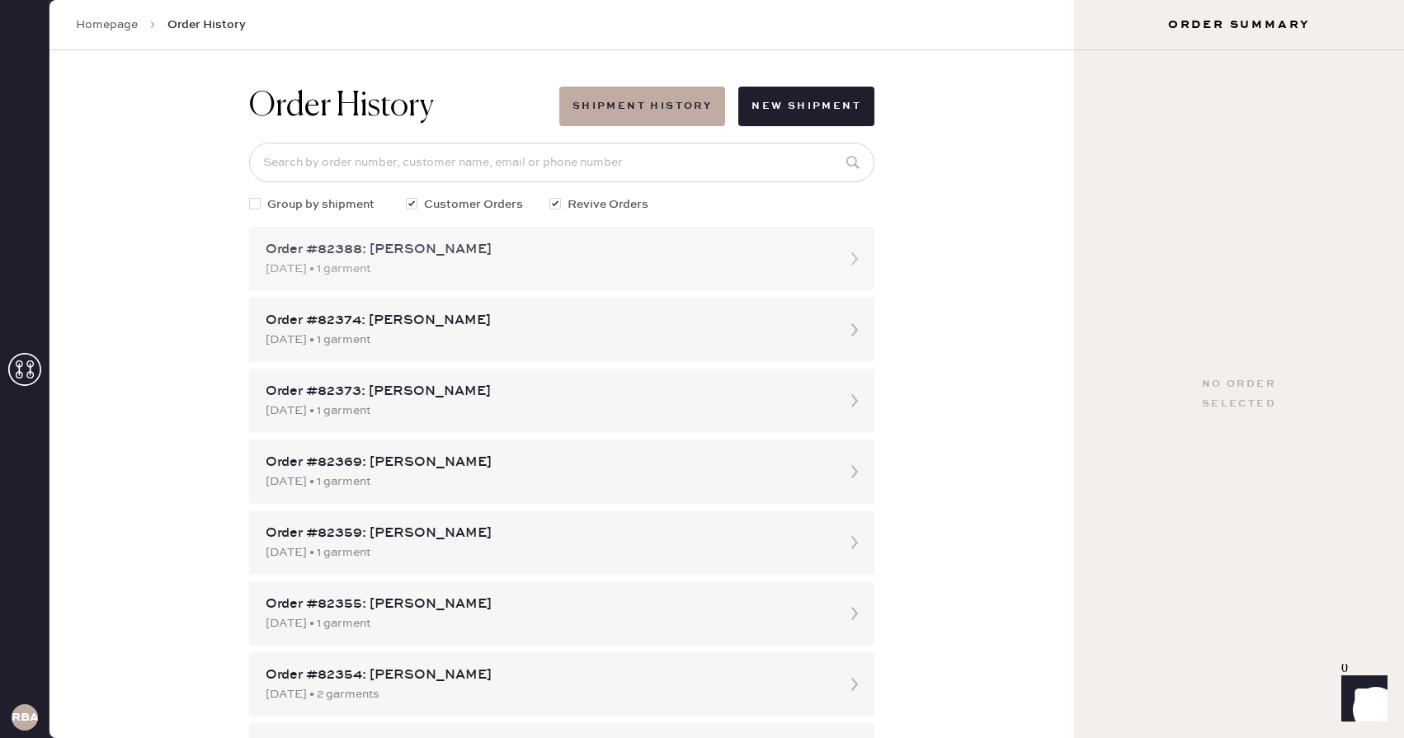
click at [846, 264] on icon at bounding box center [854, 259] width 33 height 33
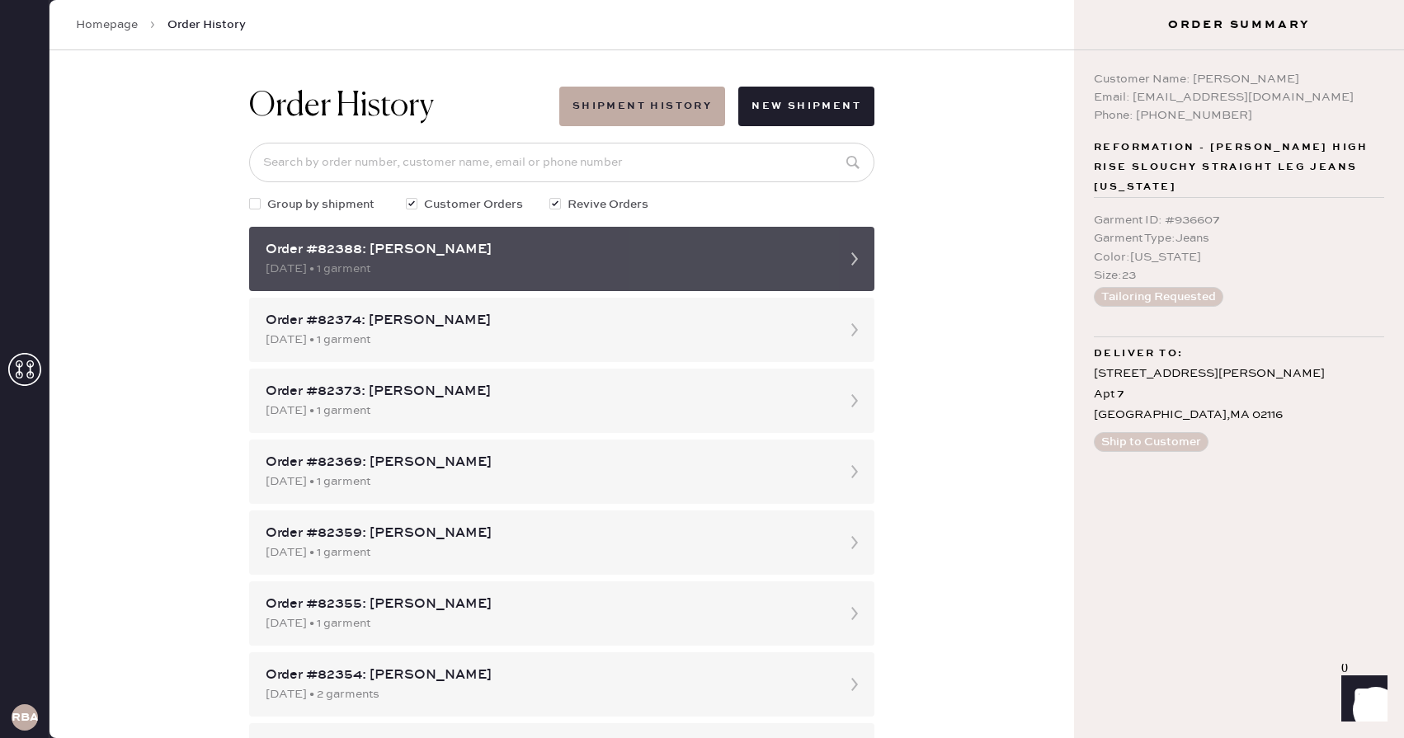
click at [848, 266] on icon at bounding box center [854, 259] width 33 height 33
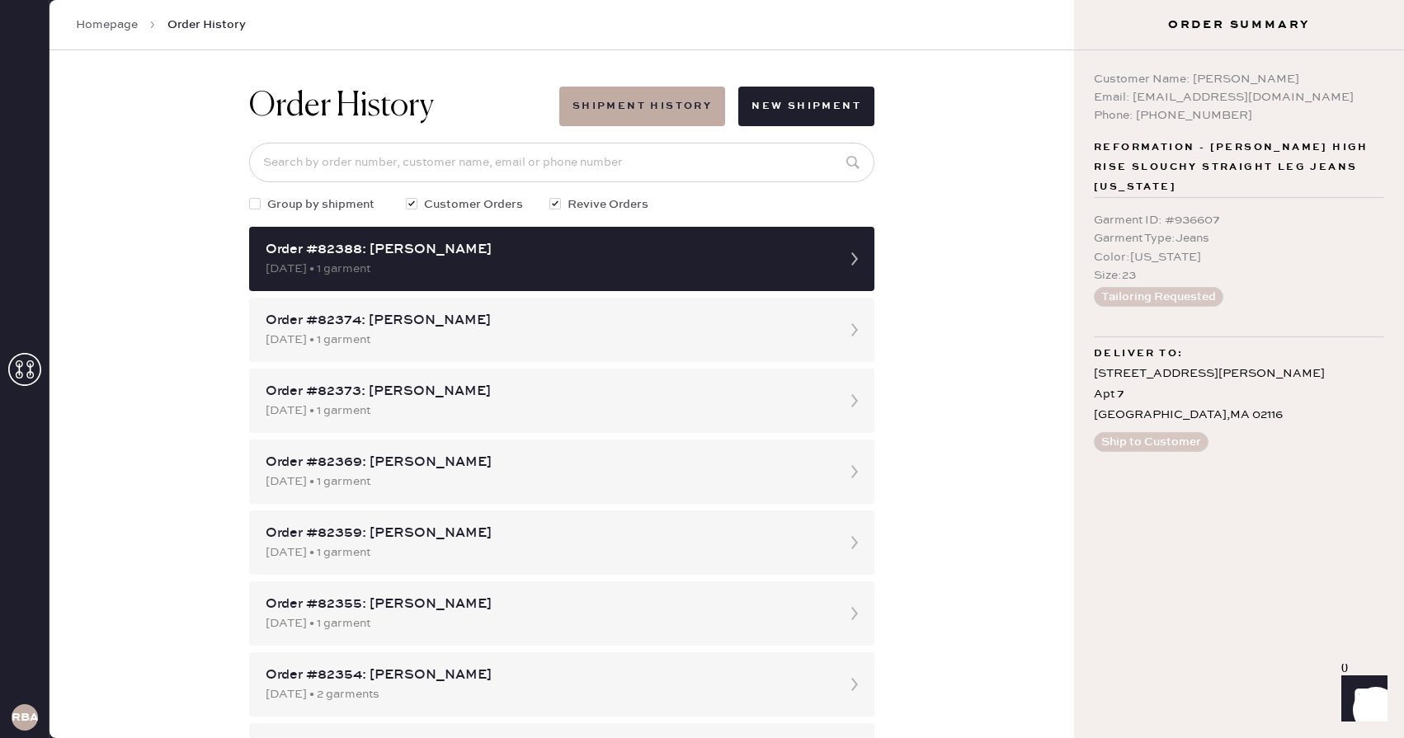
click at [964, 242] on div "Order History Shipment History New Shipment Group by shipment Customer Orders R…" at bounding box center [562, 394] width 1025 height 688
